Goal: Transaction & Acquisition: Purchase product/service

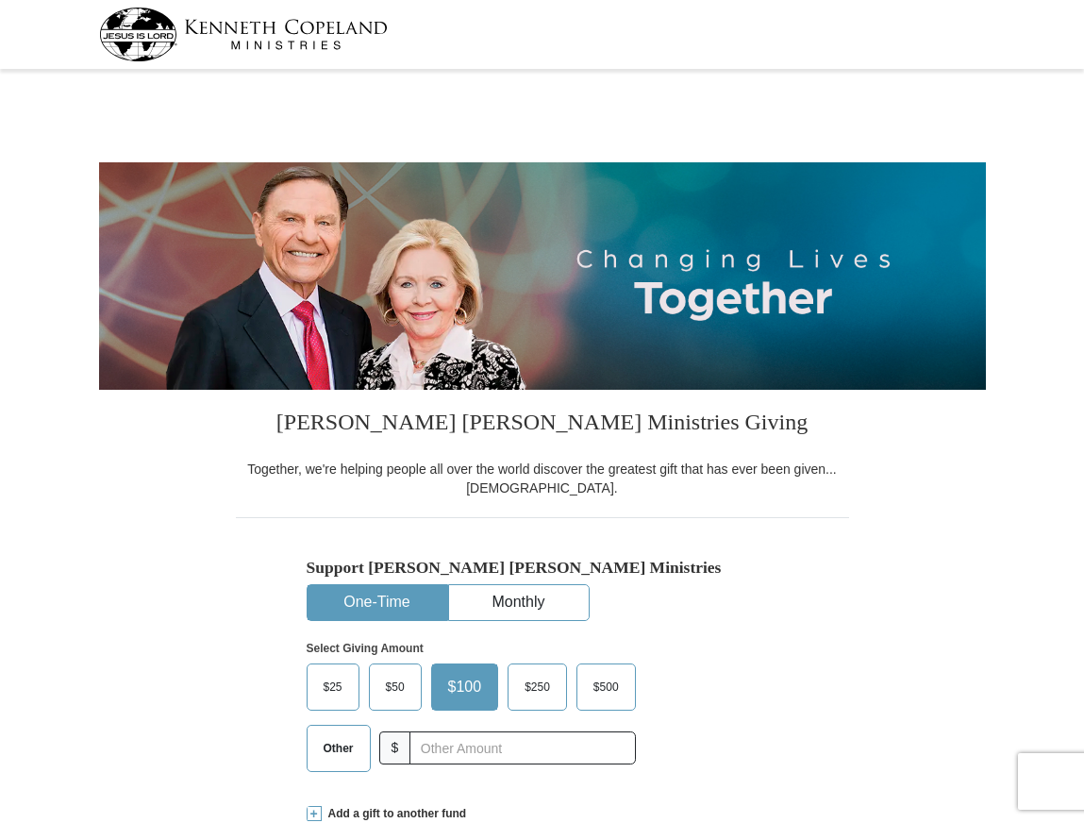
select select "NC"
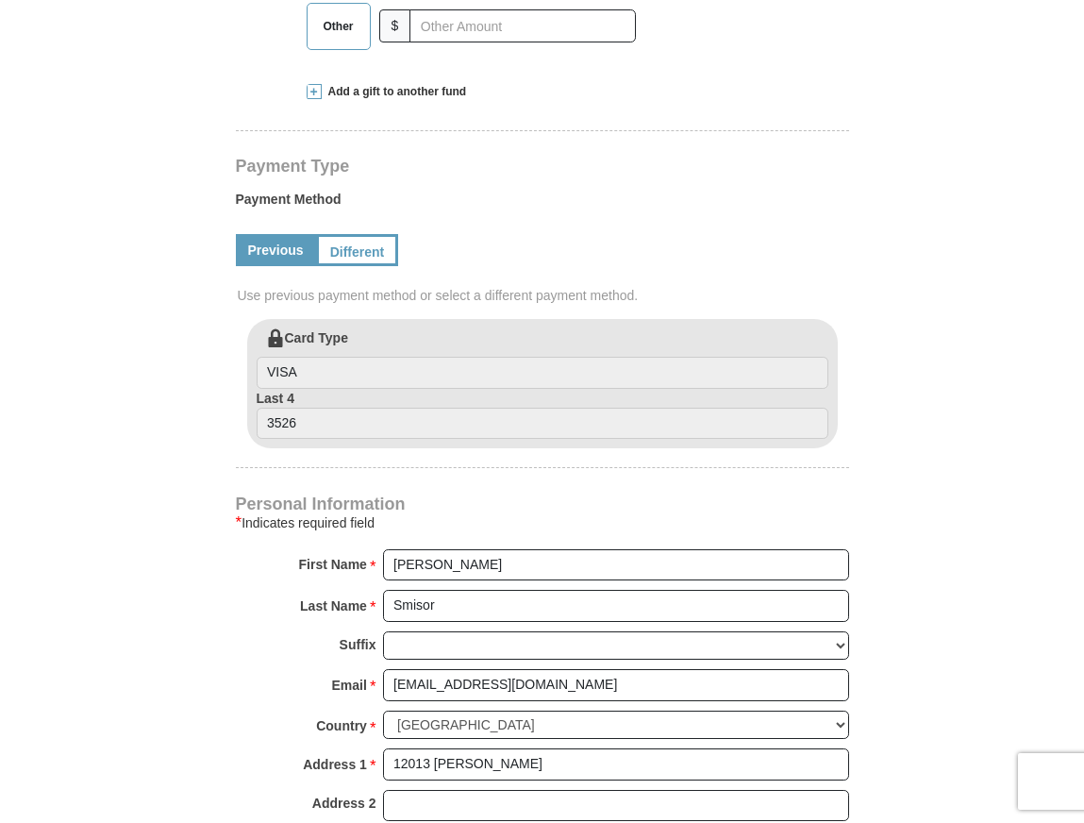
scroll to position [755, 0]
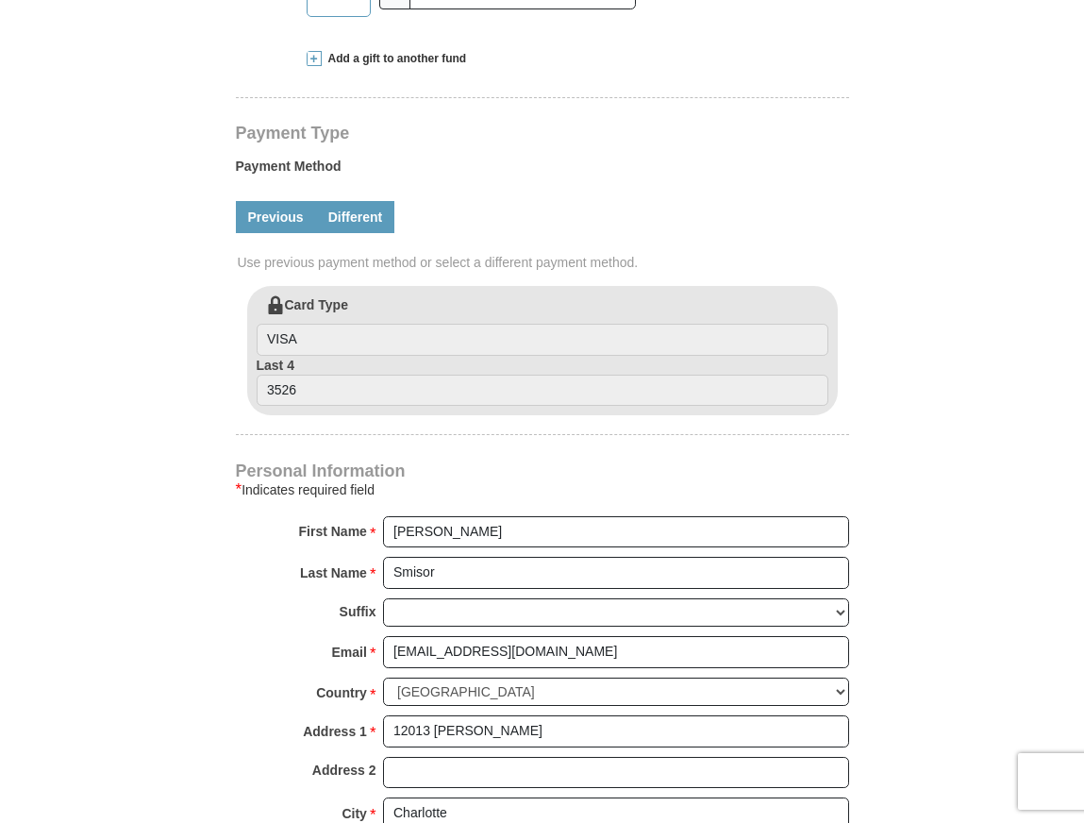
click at [375, 211] on link "Different" at bounding box center [355, 217] width 79 height 32
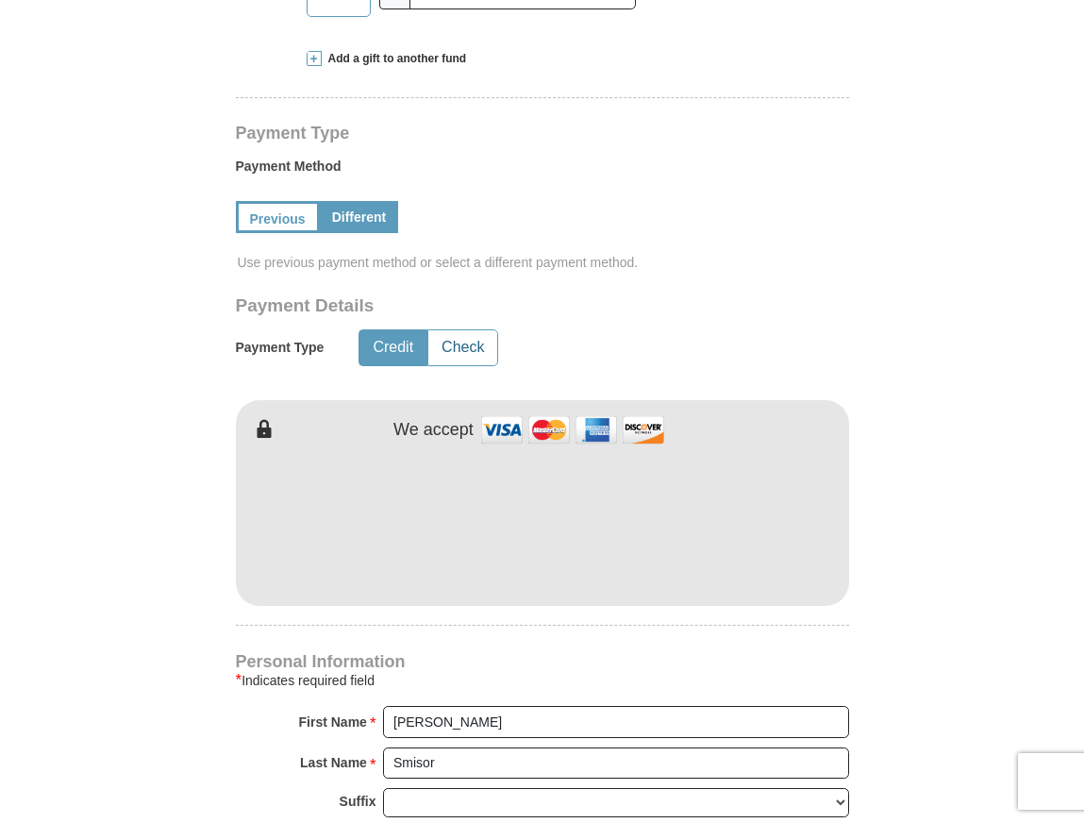
click at [475, 342] on button "Check" at bounding box center [462, 347] width 69 height 35
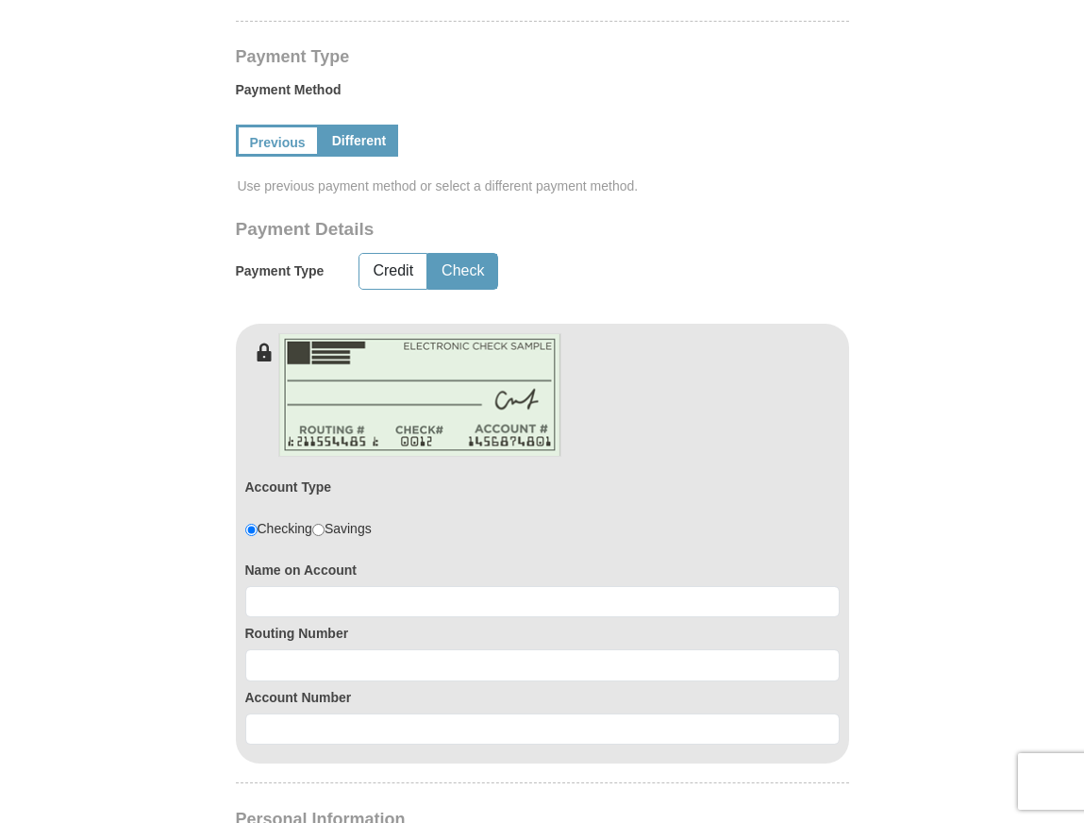
scroll to position [1132, 0]
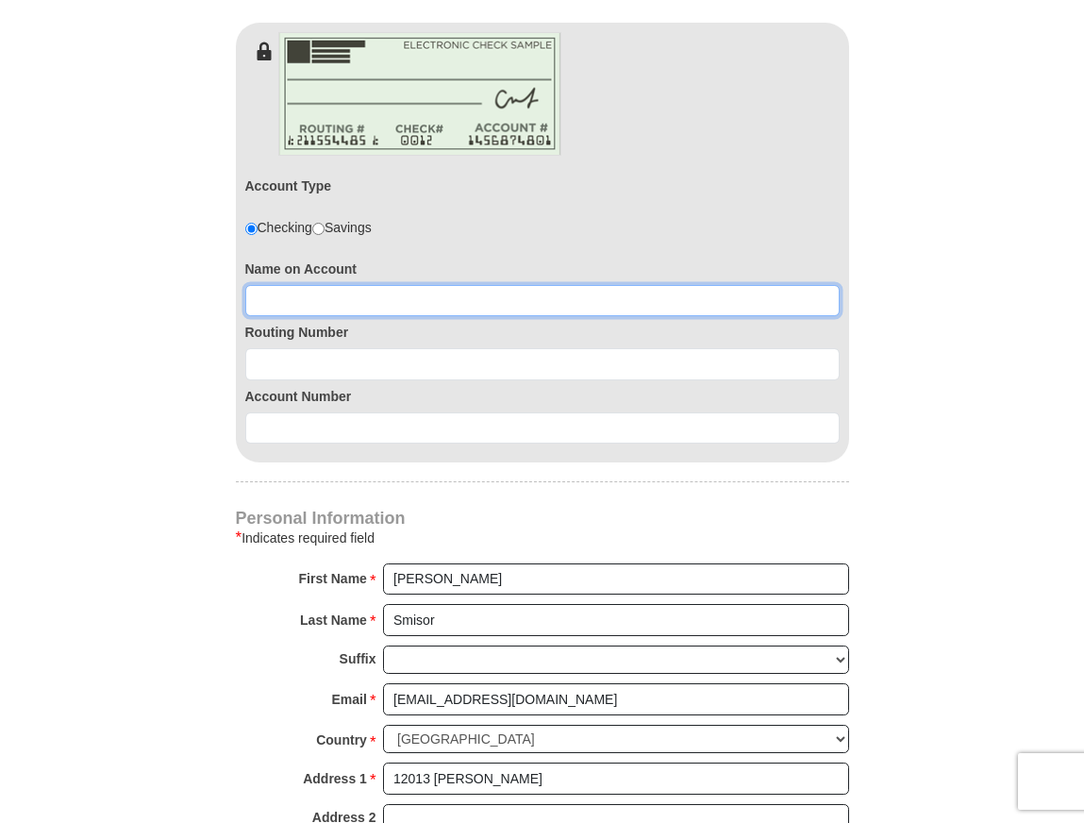
click at [299, 298] on input at bounding box center [542, 301] width 594 height 32
type input "[PERSON_NAME]"
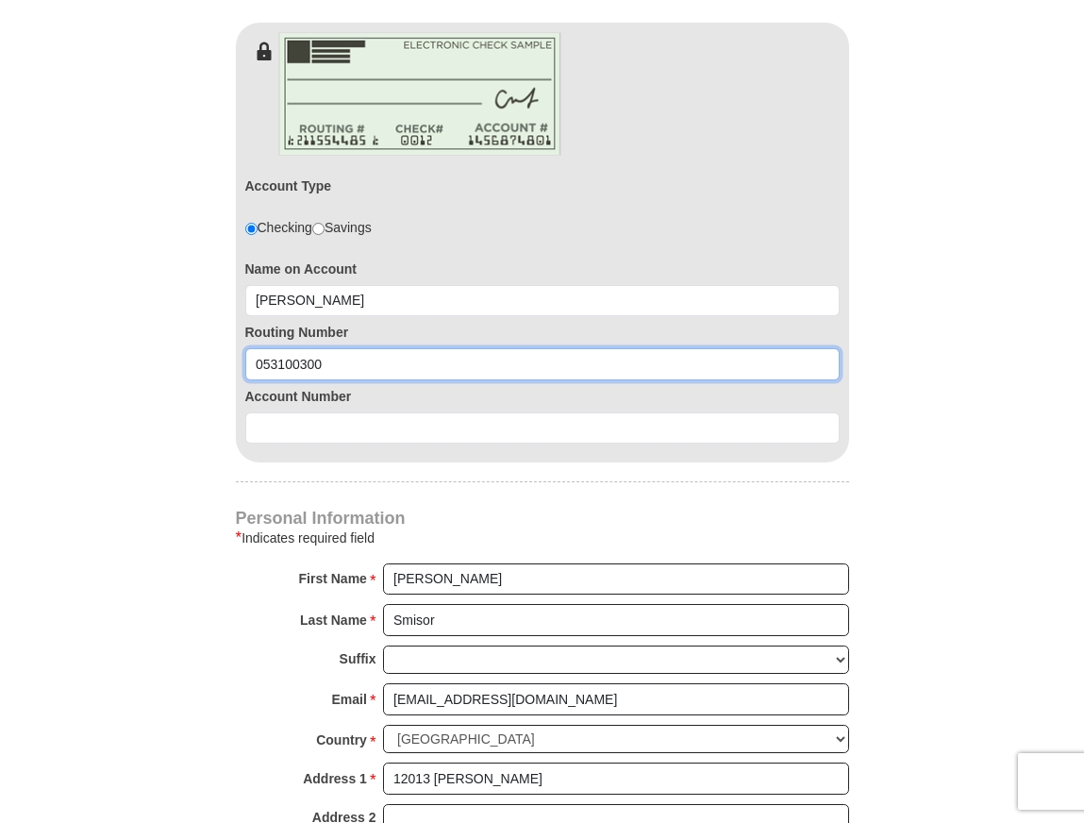
type input "053100300"
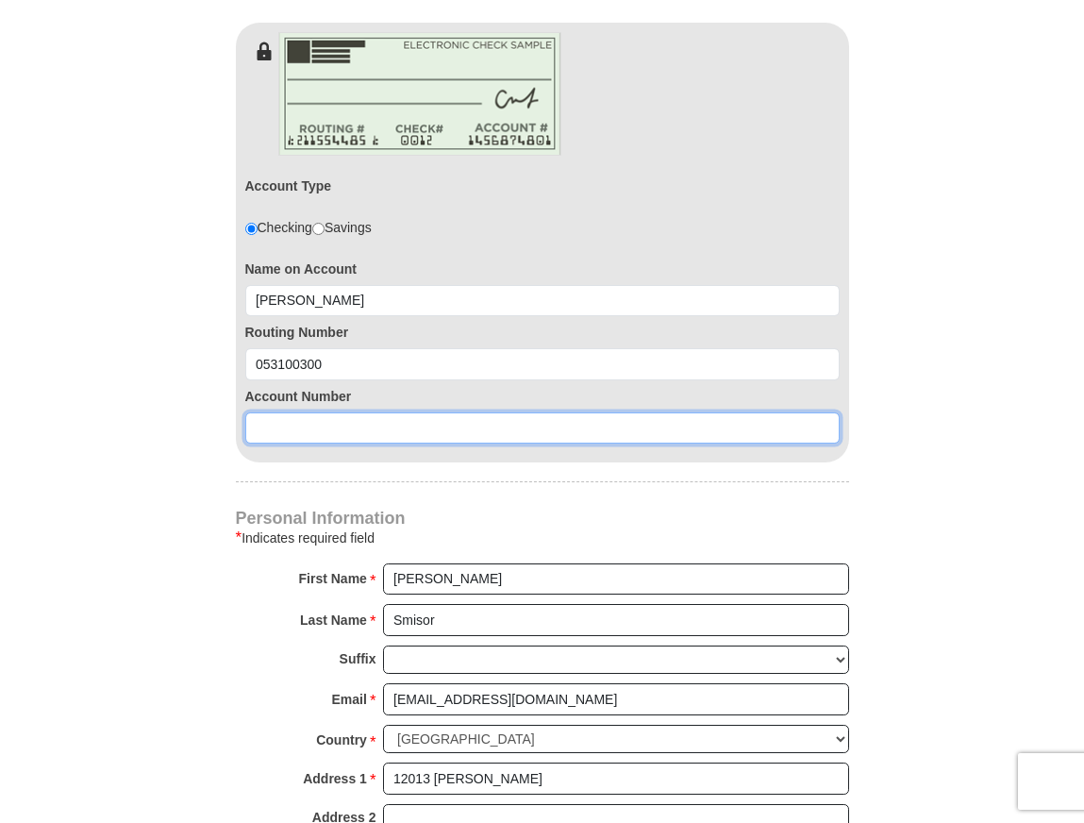
click at [330, 415] on input at bounding box center [542, 428] width 594 height 32
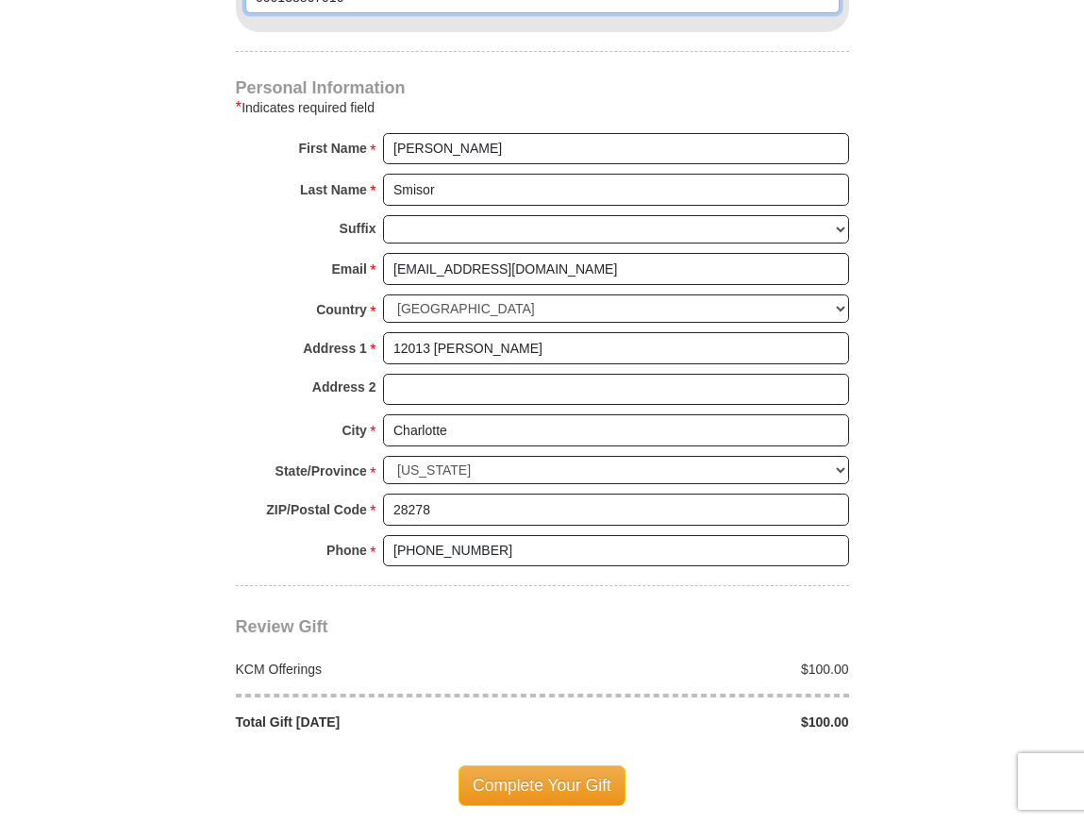
scroll to position [1604, 0]
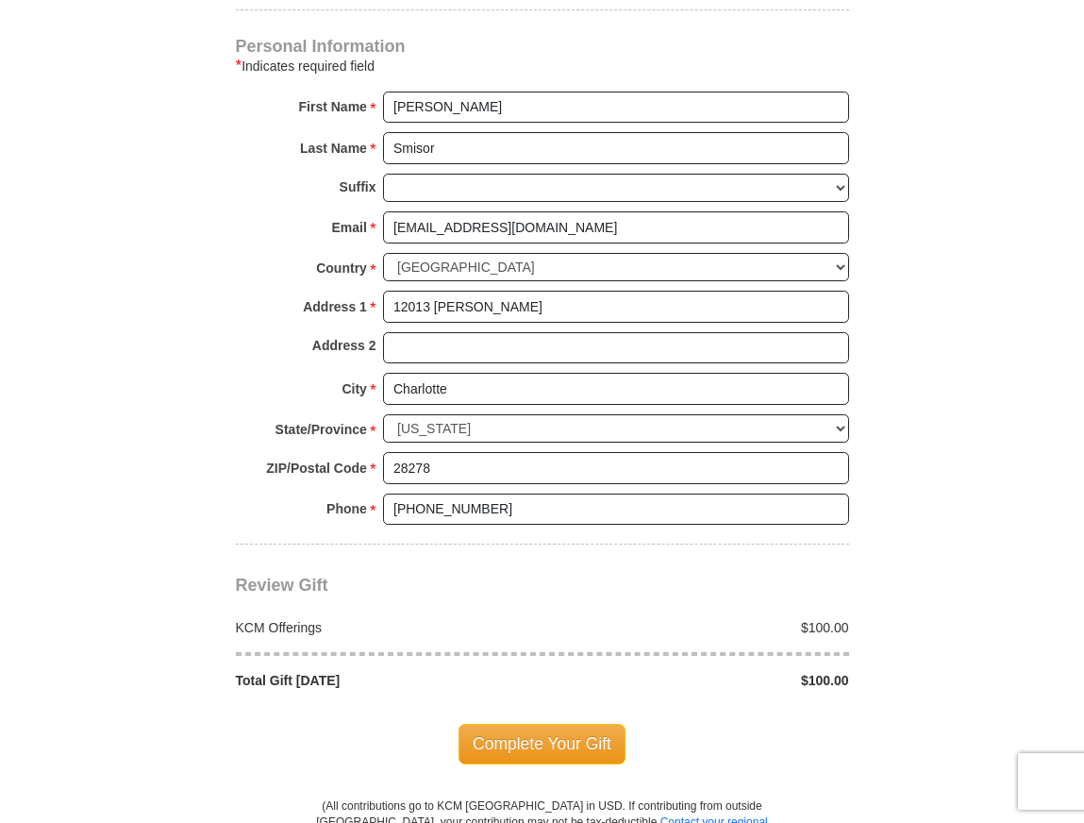
type input "000138867010"
drag, startPoint x: 533, startPoint y: 306, endPoint x: 351, endPoint y: 299, distance: 182.2
click at [357, 298] on div "Address 1 * [STREET_ADDRESS][PERSON_NAME] Please enter Address 1" at bounding box center [542, 312] width 613 height 42
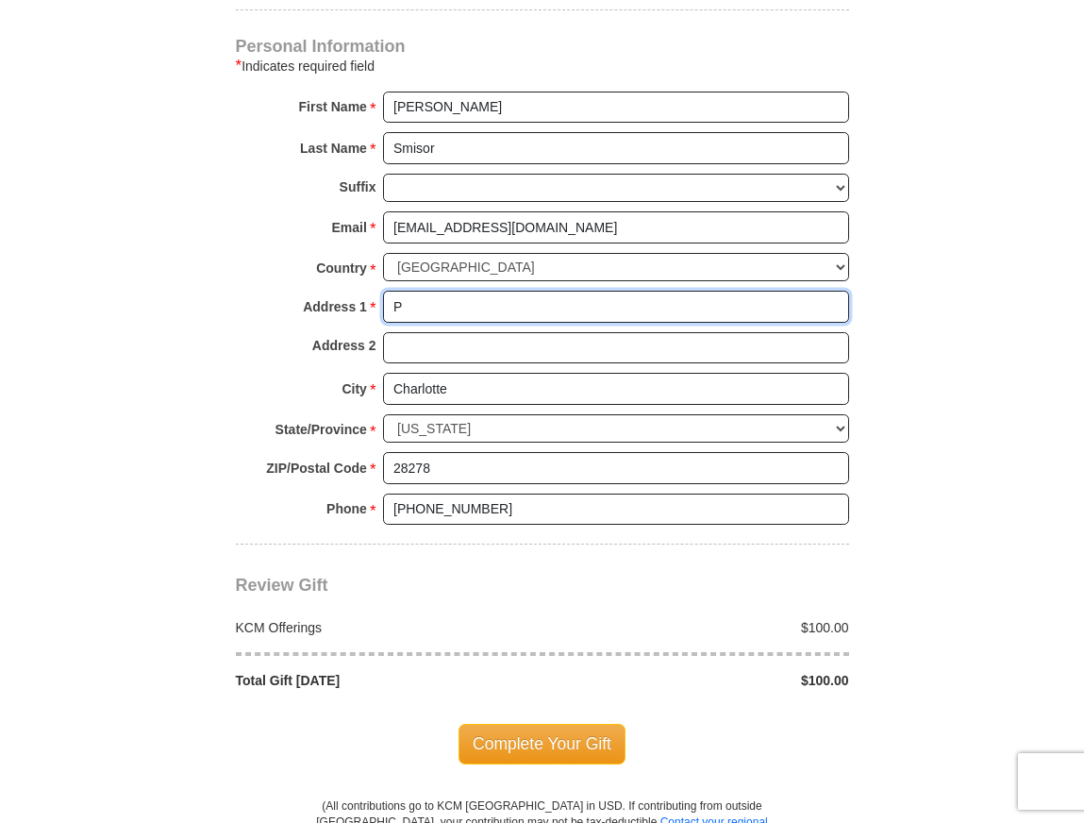
type input "P.O. Box 38708"
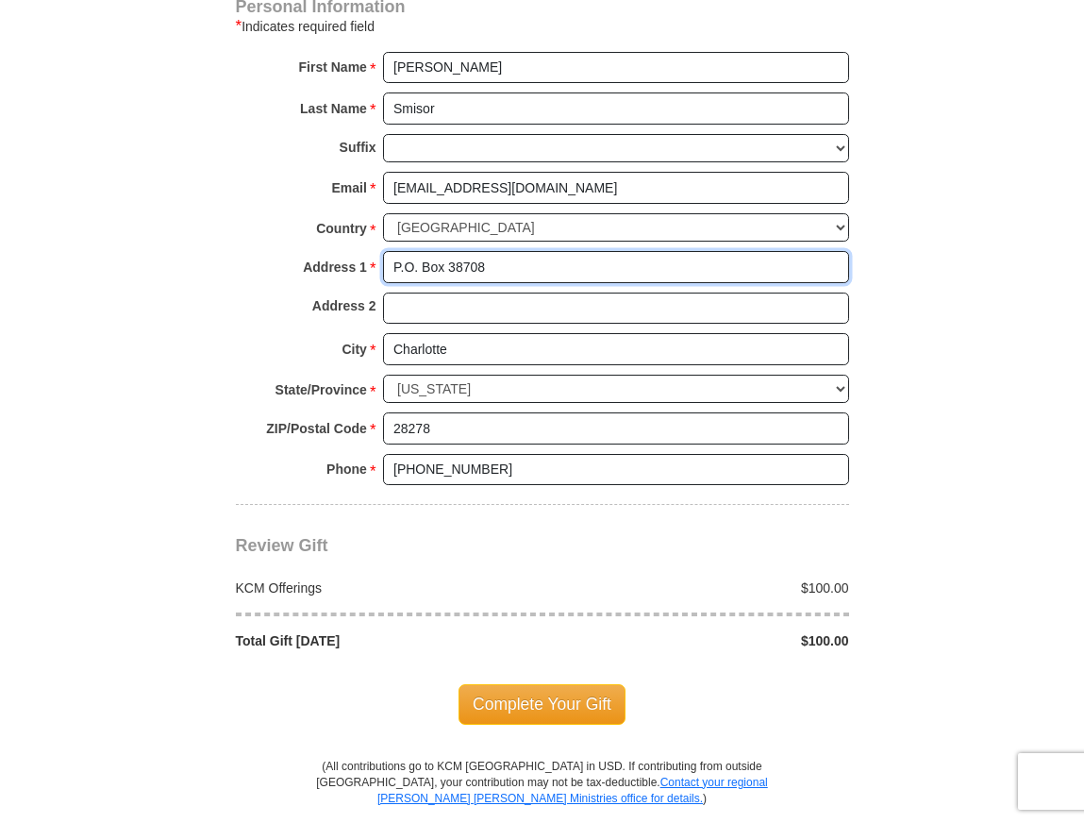
scroll to position [1698, 0]
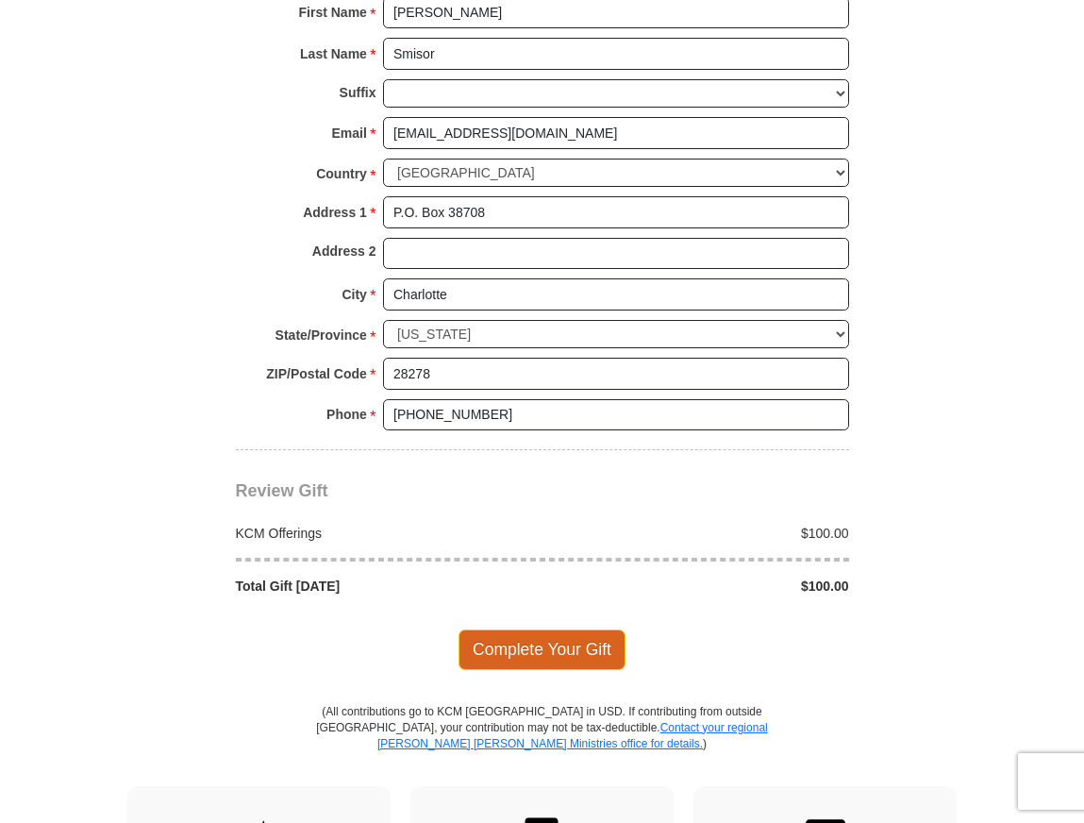
click at [553, 643] on span "Complete Your Gift" at bounding box center [541, 649] width 167 height 40
